Goal: Find specific page/section: Find specific page/section

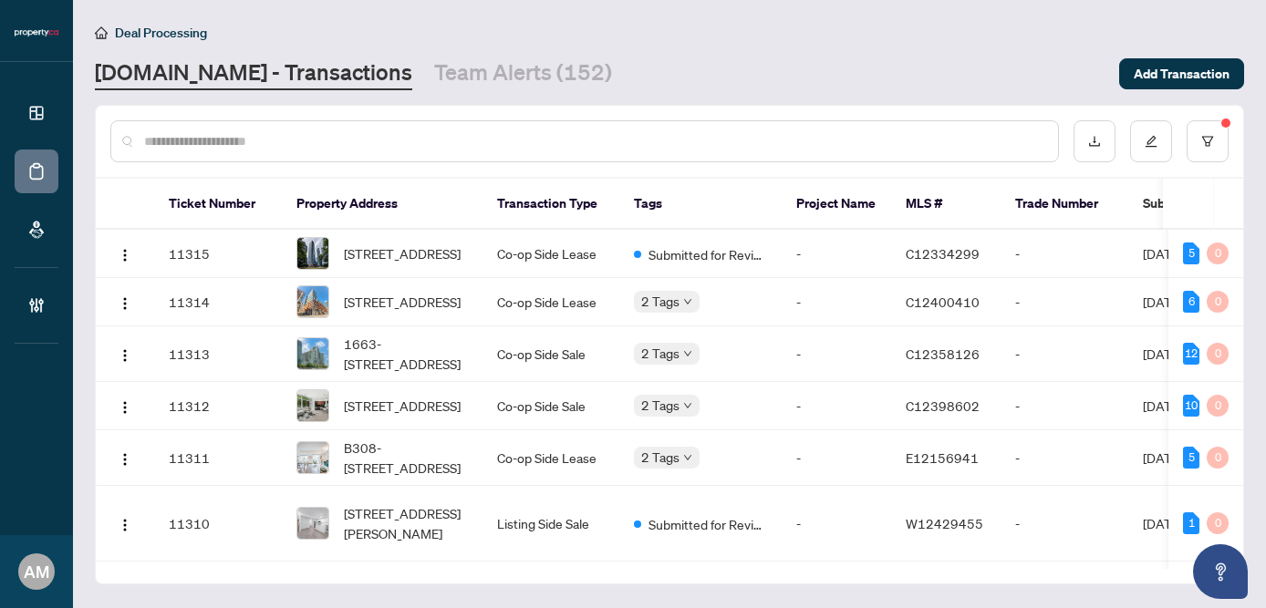
click at [398, 146] on input "text" at bounding box center [593, 141] width 899 height 20
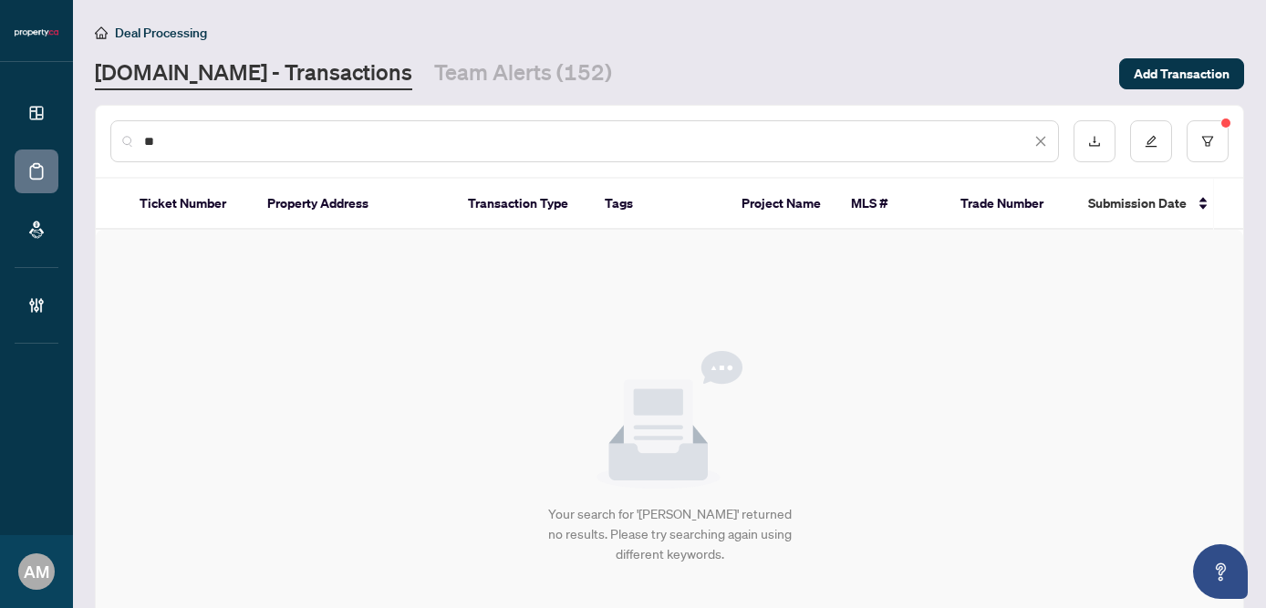
type input "*"
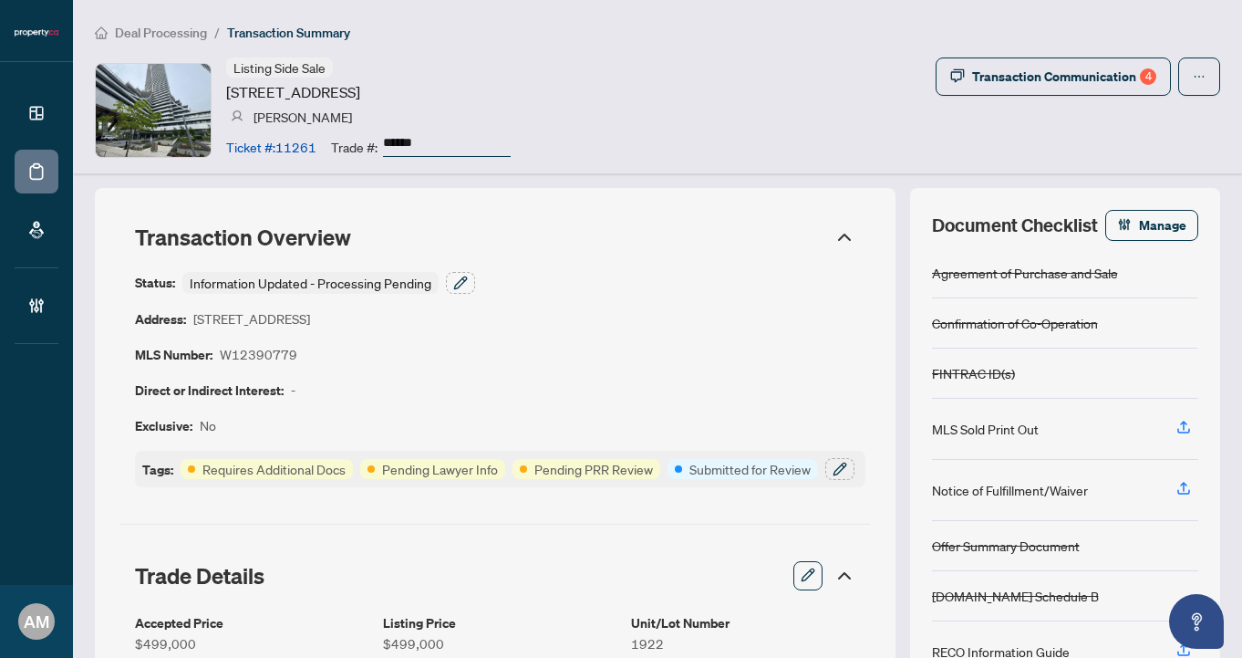
scroll to position [450, 0]
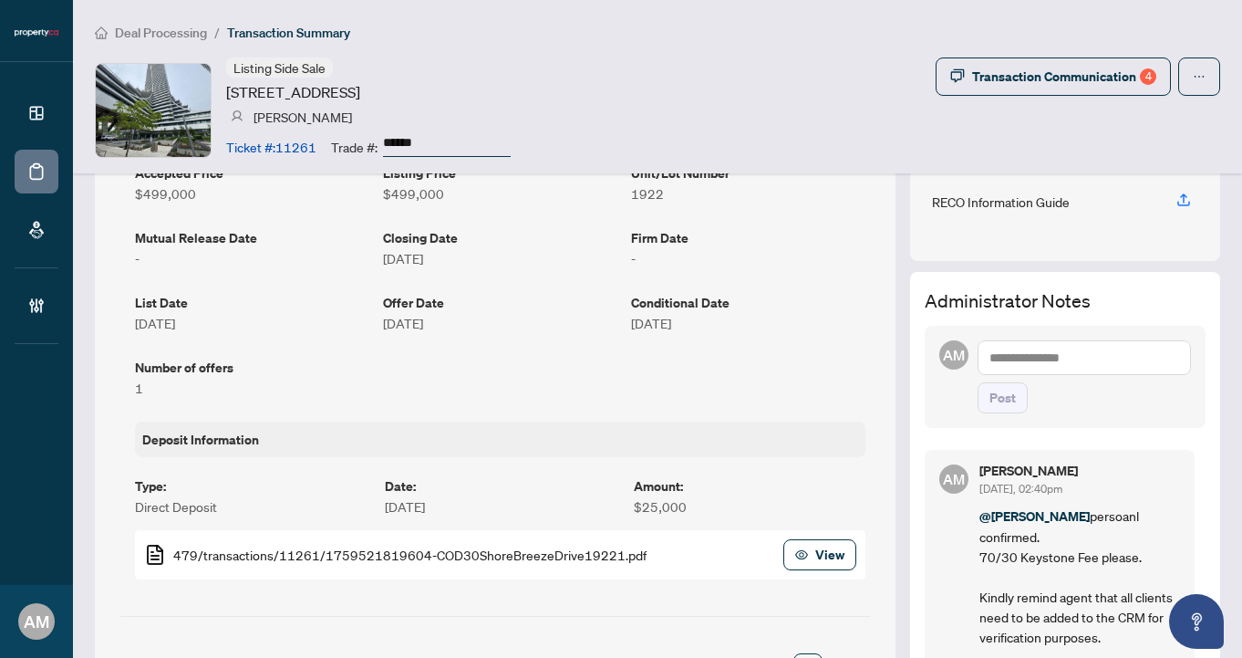
click at [194, 34] on span "Deal Processing" at bounding box center [161, 33] width 92 height 16
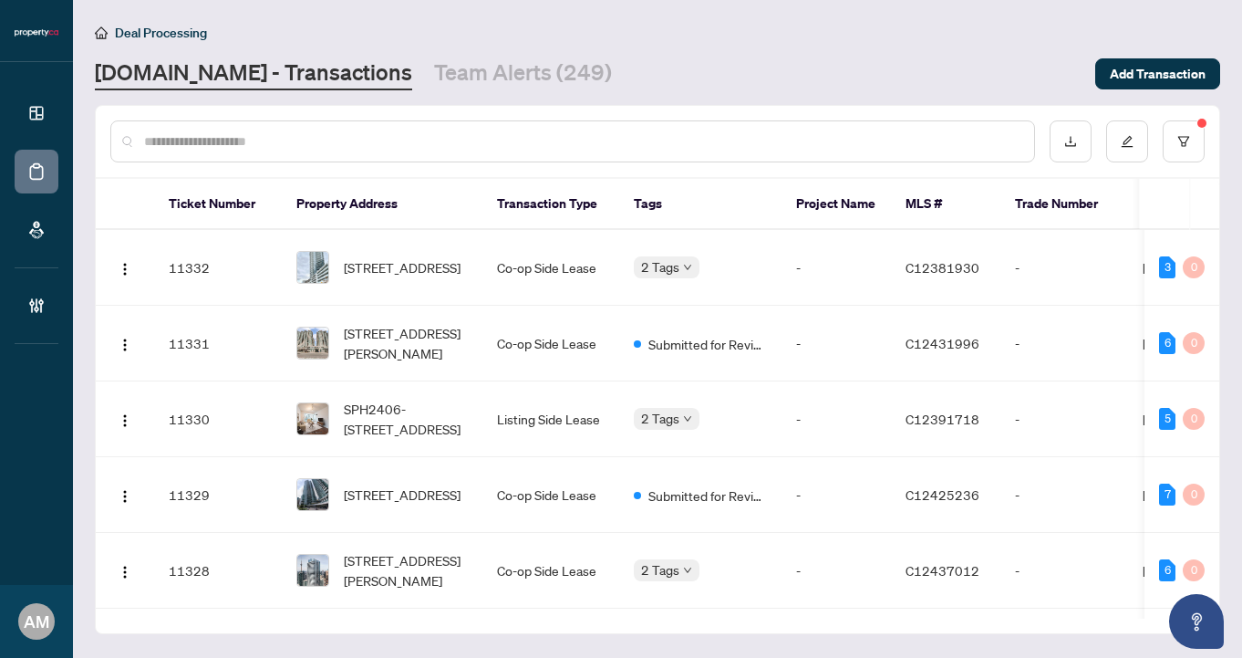
click at [357, 134] on input "text" at bounding box center [581, 141] width 875 height 20
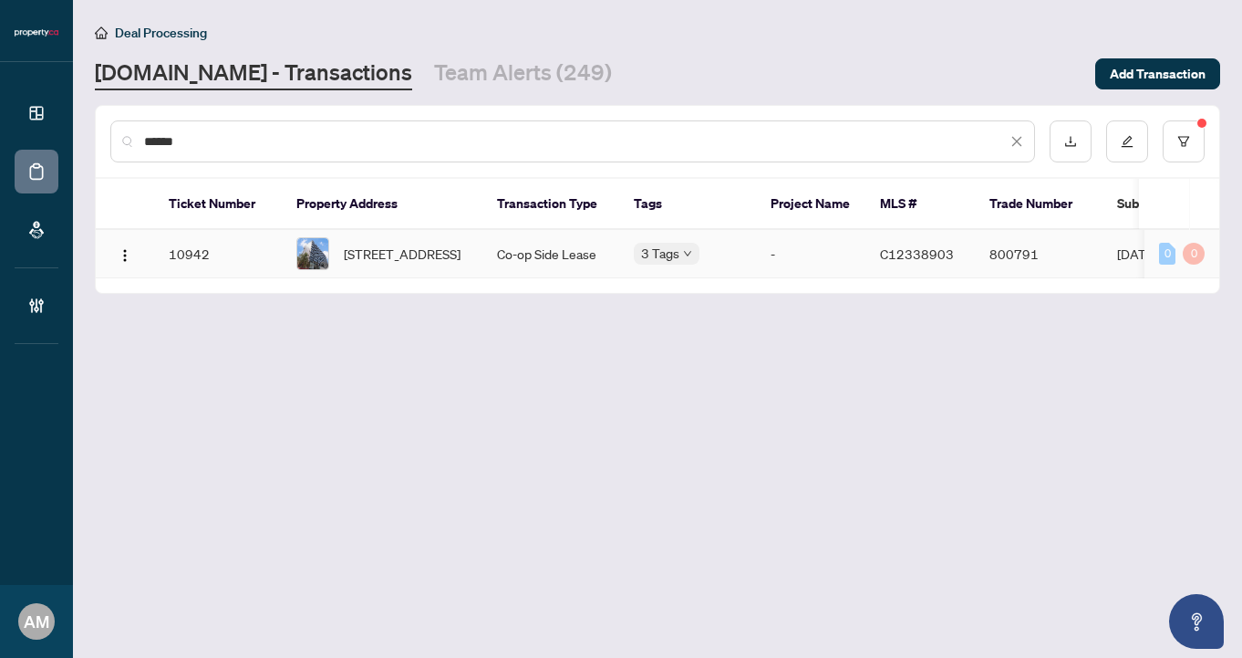
type input "******"
click at [368, 257] on span "625-629 King St, Toronto, Ontario M5V 1M5, Canada" at bounding box center [402, 253] width 117 height 20
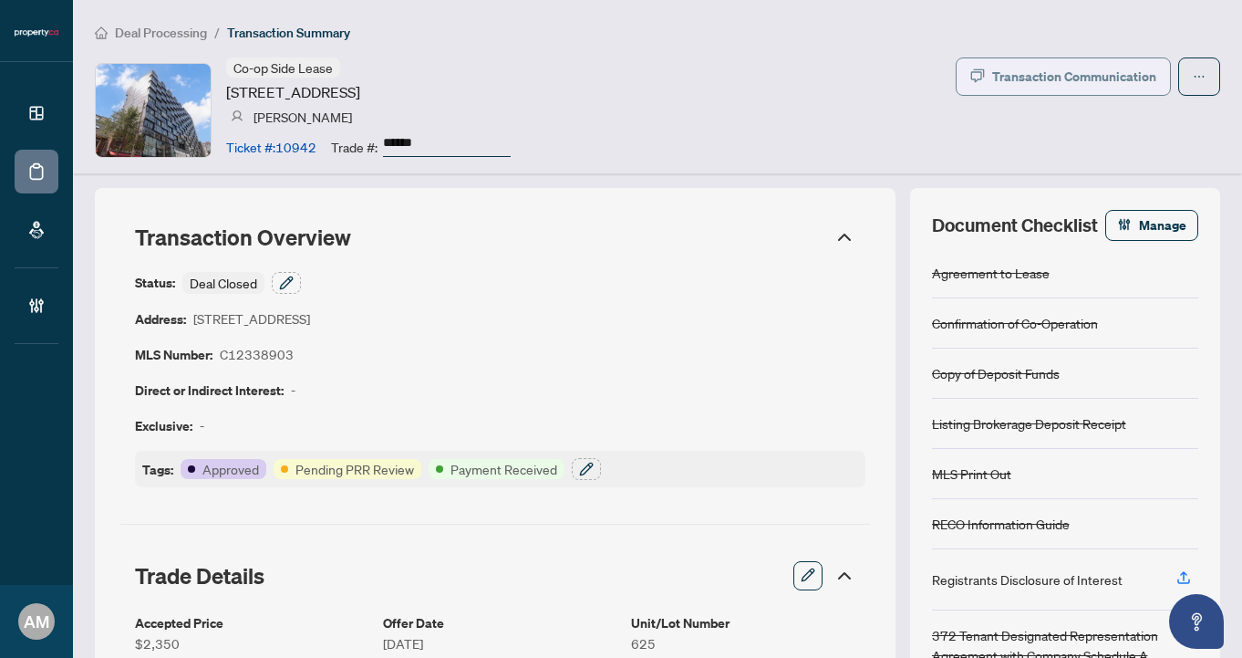
click at [1124, 77] on div "Transaction Communication" at bounding box center [1074, 76] width 164 height 29
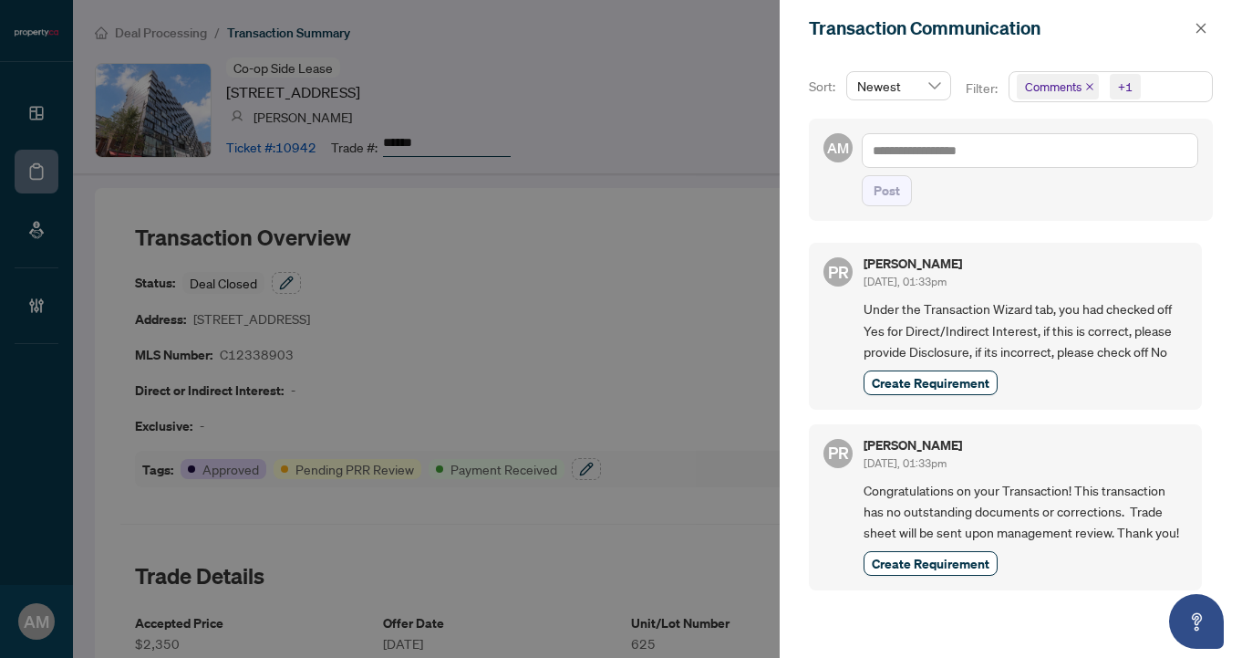
scroll to position [4, 0]
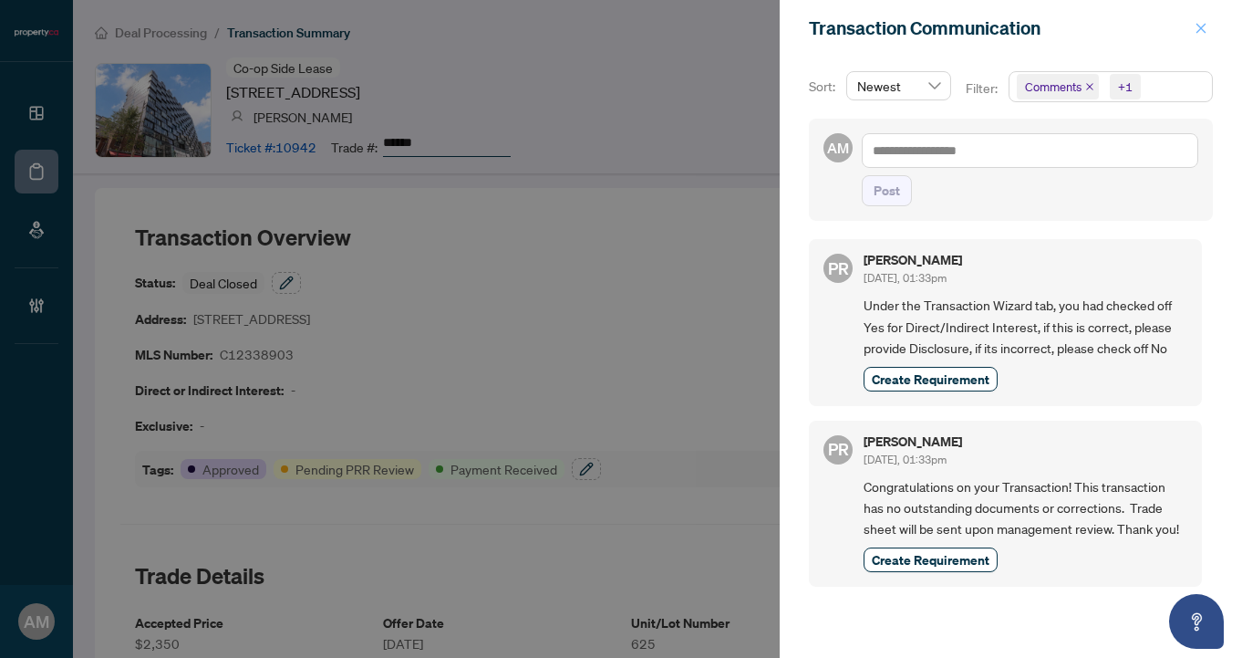
click at [1198, 33] on icon "close" at bounding box center [1201, 28] width 13 height 13
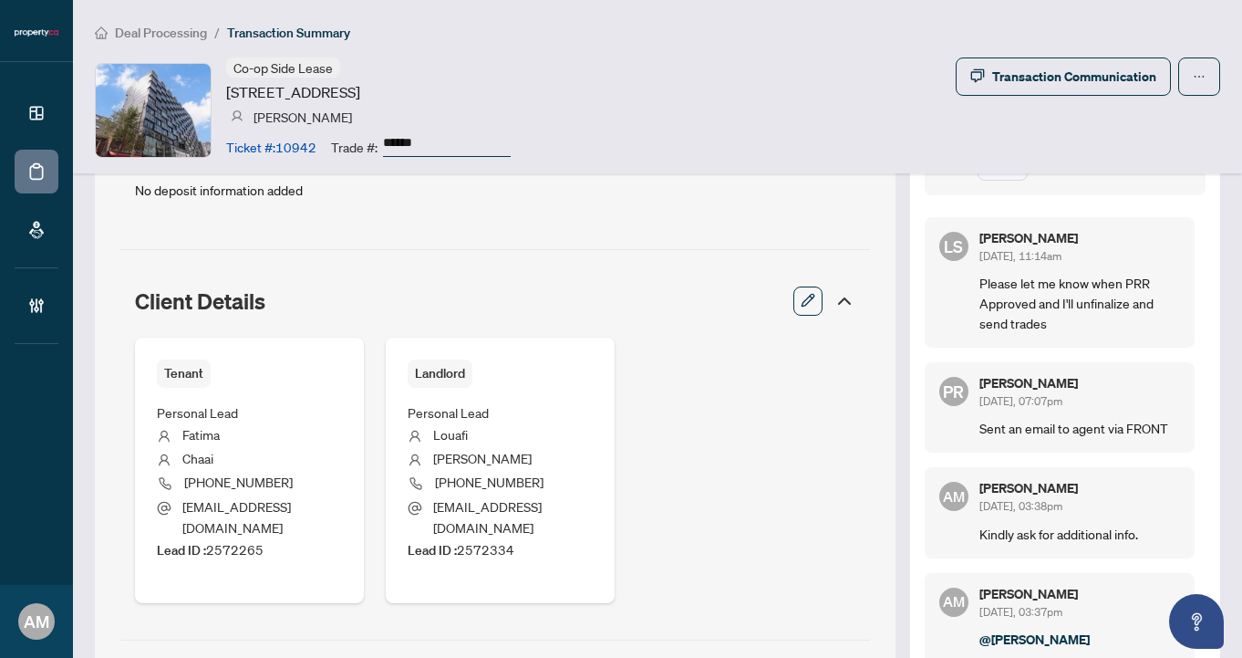
scroll to position [701, 0]
